Goal: Transaction & Acquisition: Download file/media

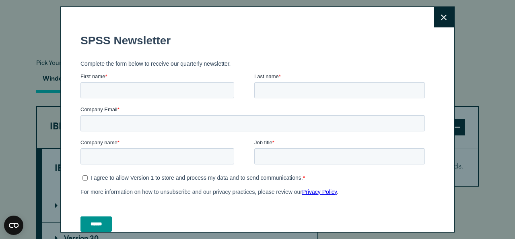
click at [441, 16] on icon at bounding box center [444, 17] width 6 height 6
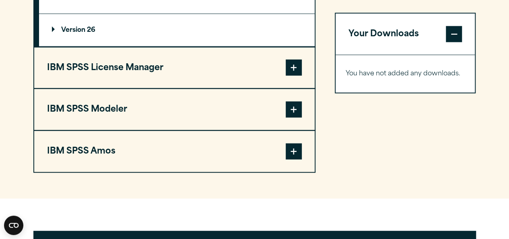
scroll to position [882, 0]
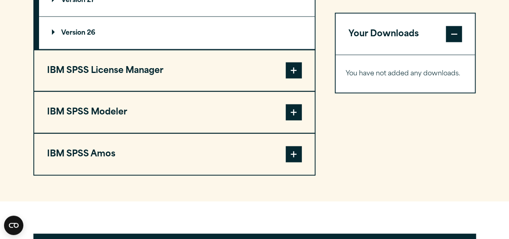
click at [289, 73] on span at bounding box center [294, 70] width 16 height 16
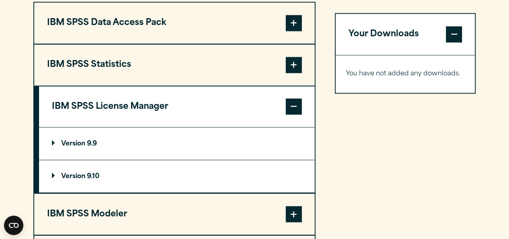
scroll to position [650, 0]
click at [53, 173] on p "Version 9.10" at bounding box center [75, 176] width 47 height 6
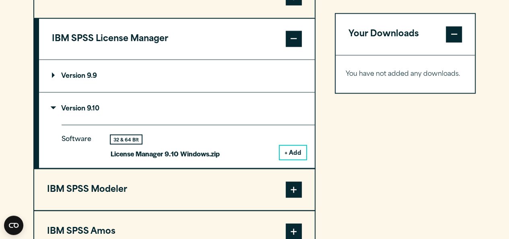
scroll to position [716, 0]
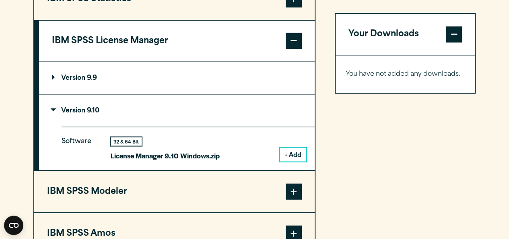
click at [294, 154] on button "+ Add" at bounding box center [293, 154] width 27 height 14
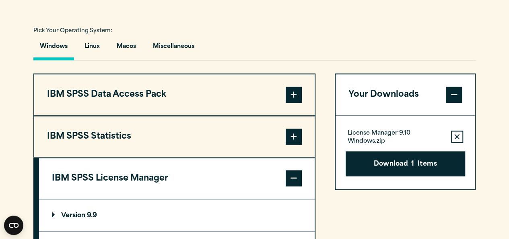
scroll to position [579, 0]
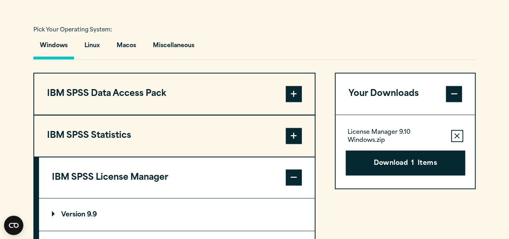
click at [290, 133] on span at bounding box center [294, 135] width 16 height 16
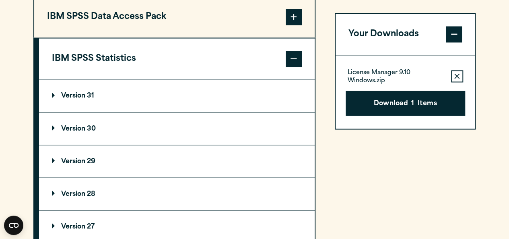
scroll to position [658, 0]
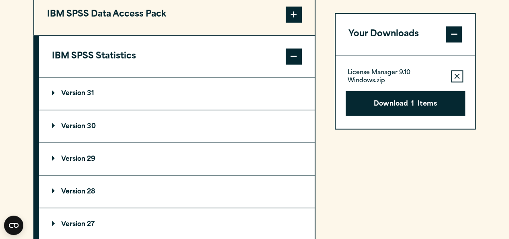
click at [56, 123] on p "Version 30" at bounding box center [74, 126] width 44 height 6
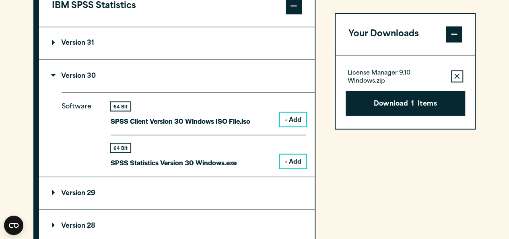
scroll to position [710, 0]
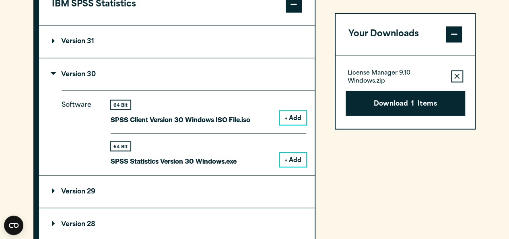
click at [291, 117] on button "+ Add" at bounding box center [293, 118] width 27 height 14
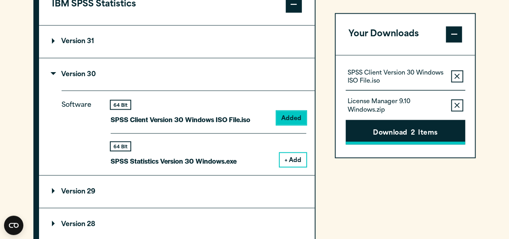
click at [400, 126] on button "Download 2 Items" at bounding box center [404, 131] width 119 height 25
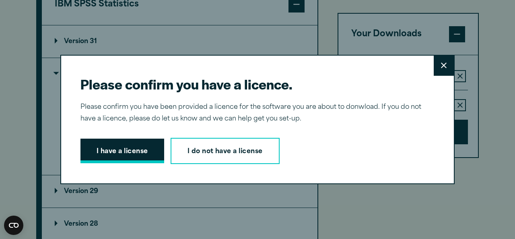
click at [116, 153] on button "I have a license" at bounding box center [122, 150] width 84 height 25
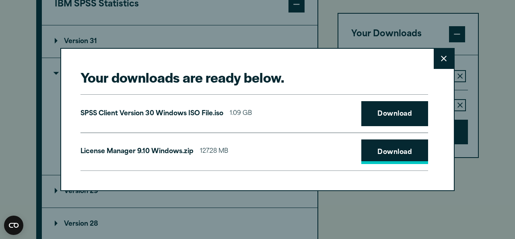
click at [387, 149] on link "Download" at bounding box center [394, 151] width 67 height 25
click at [376, 113] on link "Download" at bounding box center [394, 113] width 67 height 25
click at [436, 64] on button "Close" at bounding box center [444, 59] width 20 height 20
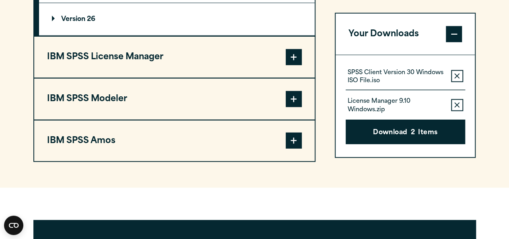
click at [298, 51] on span at bounding box center [294, 57] width 16 height 16
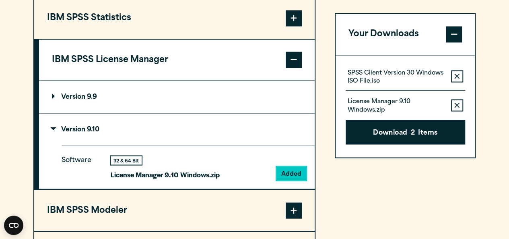
scroll to position [693, 0]
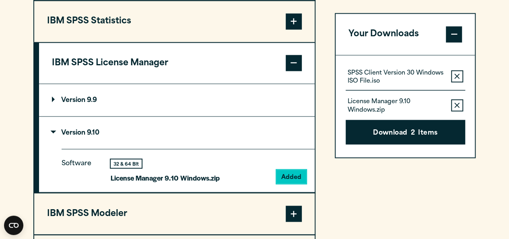
click at [57, 99] on p "Version 9.9" at bounding box center [74, 100] width 45 height 6
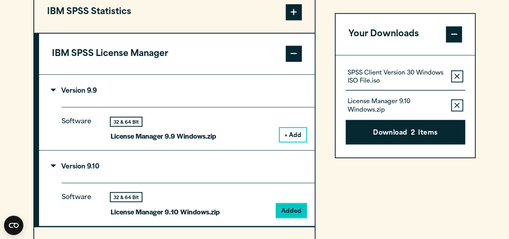
scroll to position [705, 0]
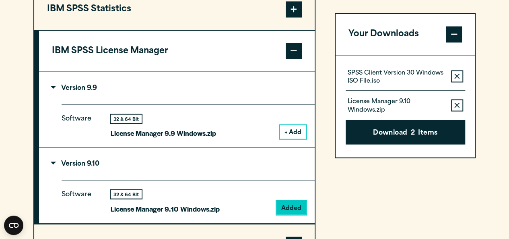
click at [289, 132] on button "+ Add" at bounding box center [293, 132] width 27 height 14
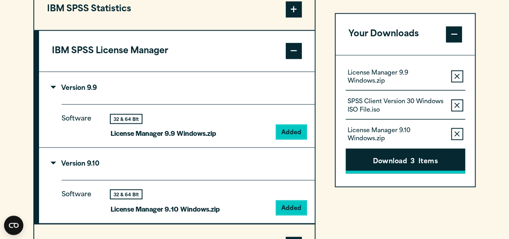
click at [379, 158] on button "Download 3 Items" at bounding box center [404, 160] width 119 height 25
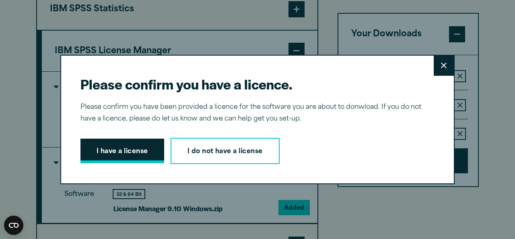
click at [122, 149] on button "I have a license" at bounding box center [122, 150] width 84 height 25
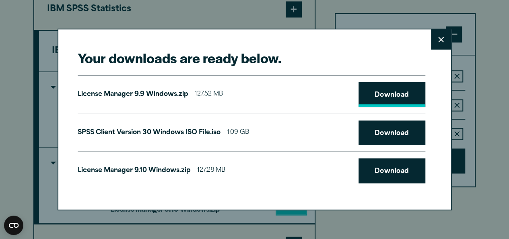
click at [387, 91] on link "Download" at bounding box center [391, 94] width 67 height 25
click at [447, 41] on button "Close" at bounding box center [441, 39] width 20 height 20
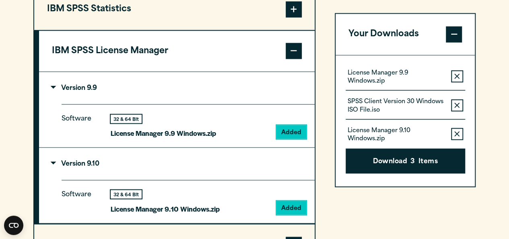
scroll to position [706, 0]
